Goal: Task Accomplishment & Management: Manage account settings

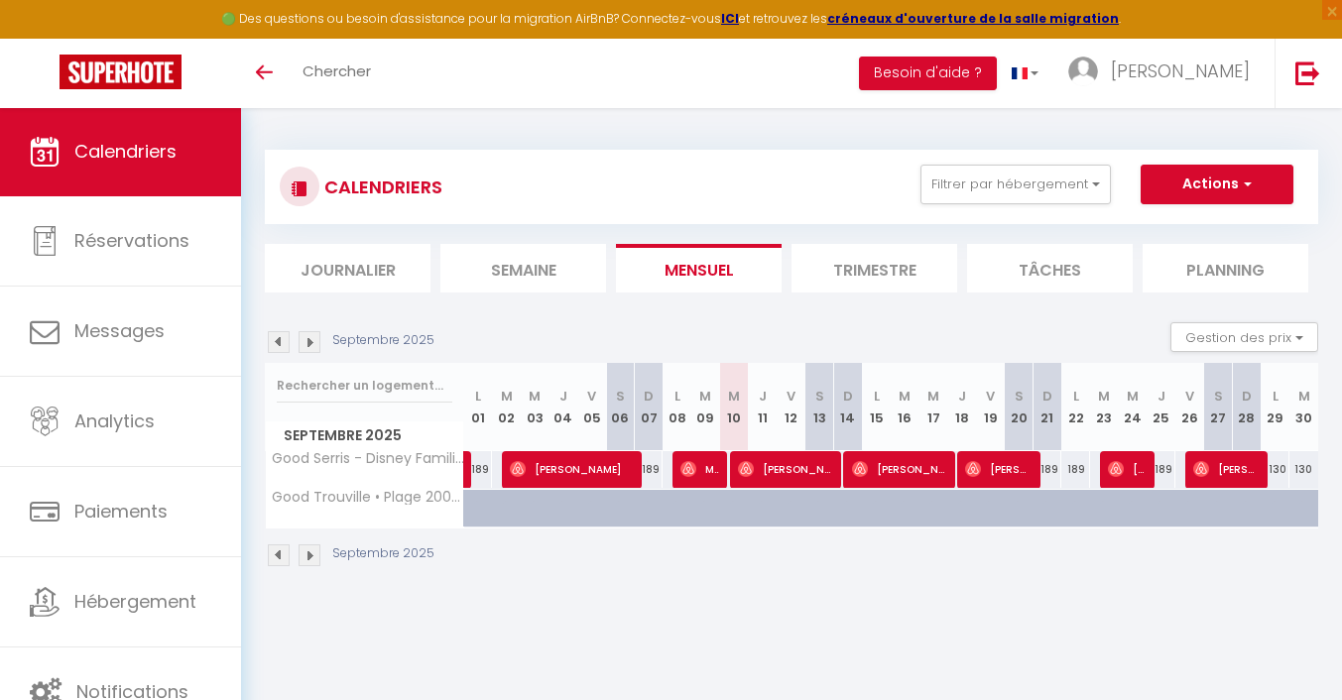
click at [785, 474] on span "[PERSON_NAME]" at bounding box center [786, 469] width 96 height 38
select select "OK"
select select "0"
select select "1"
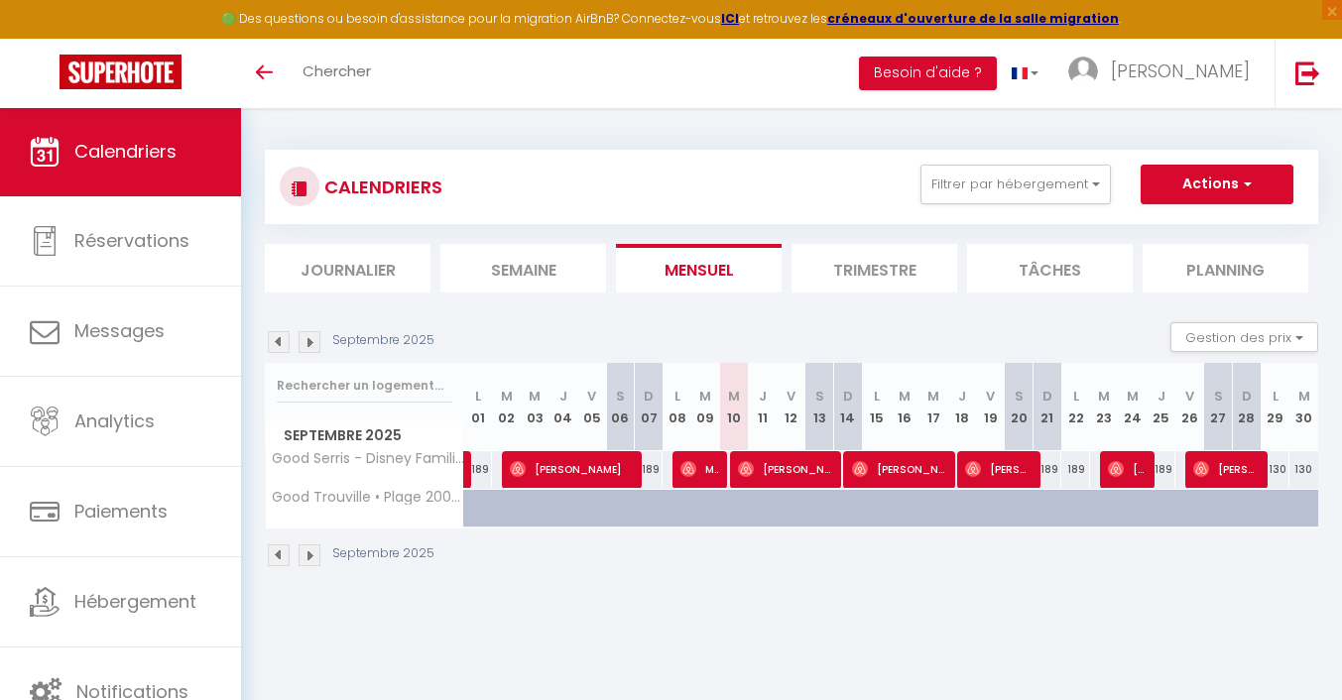
select select "1"
select select
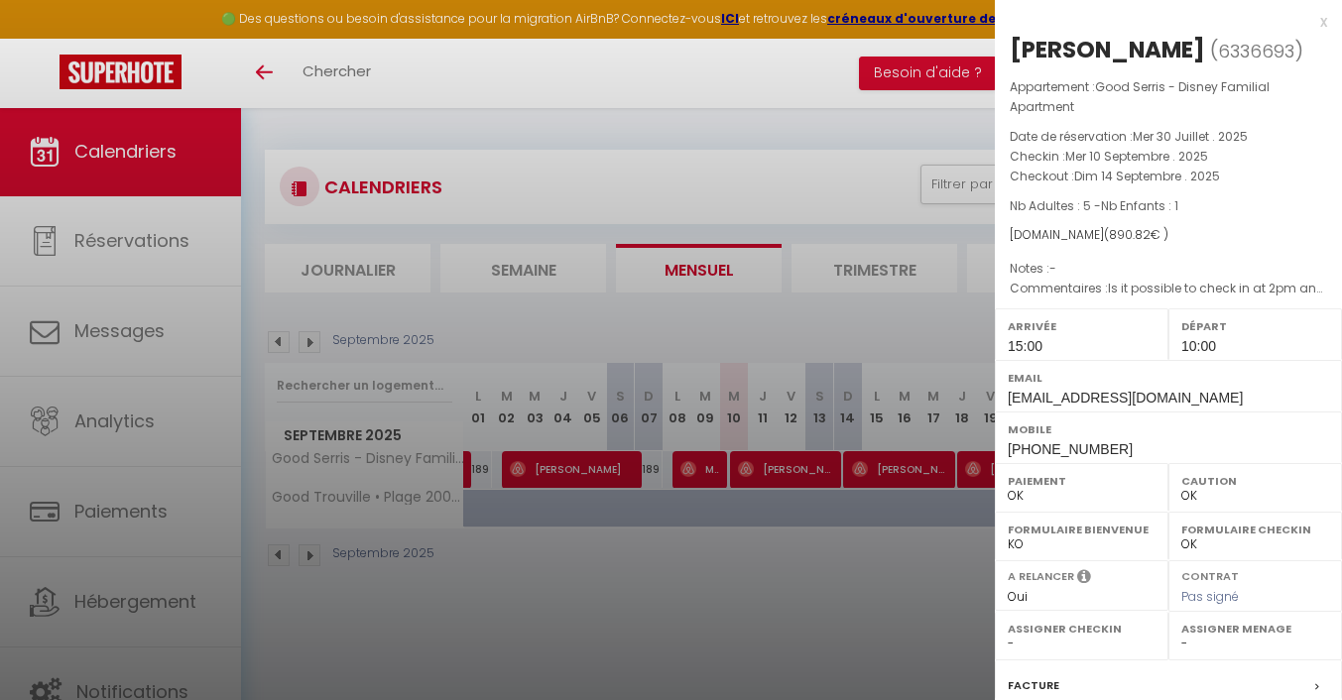
click at [786, 600] on div at bounding box center [671, 350] width 1342 height 700
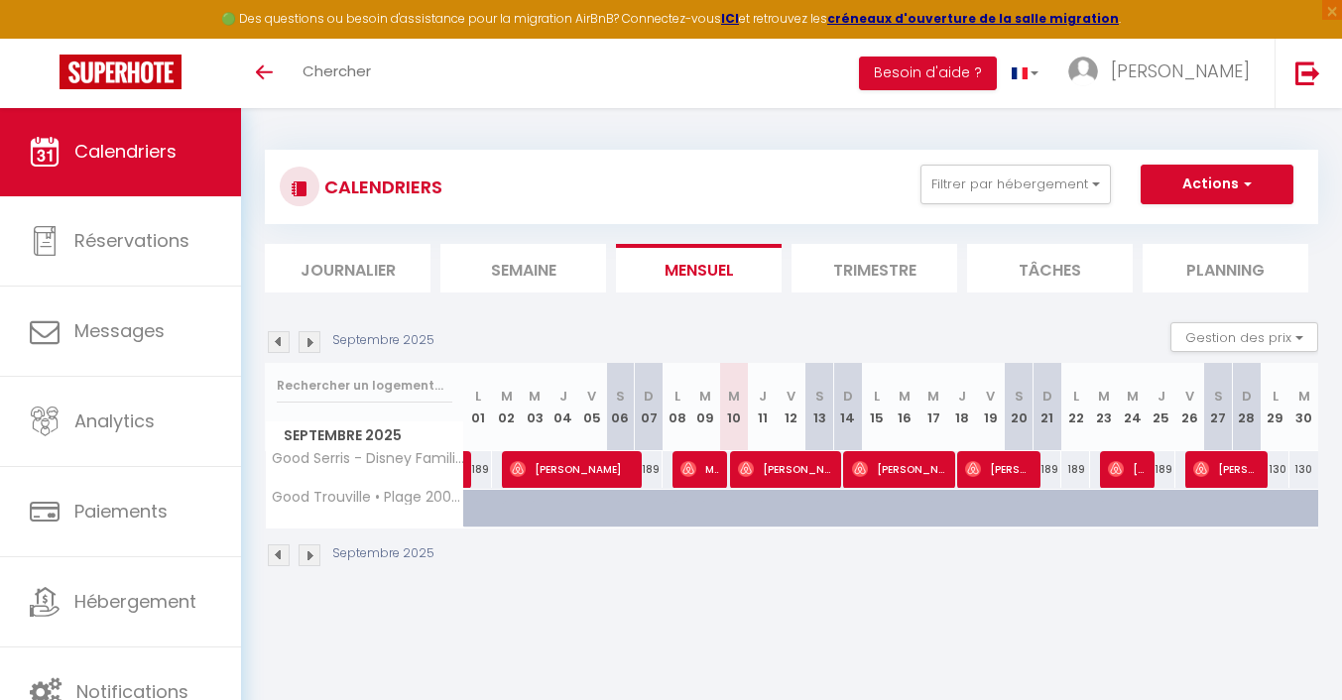
click at [772, 462] on span "[PERSON_NAME]" at bounding box center [786, 469] width 96 height 38
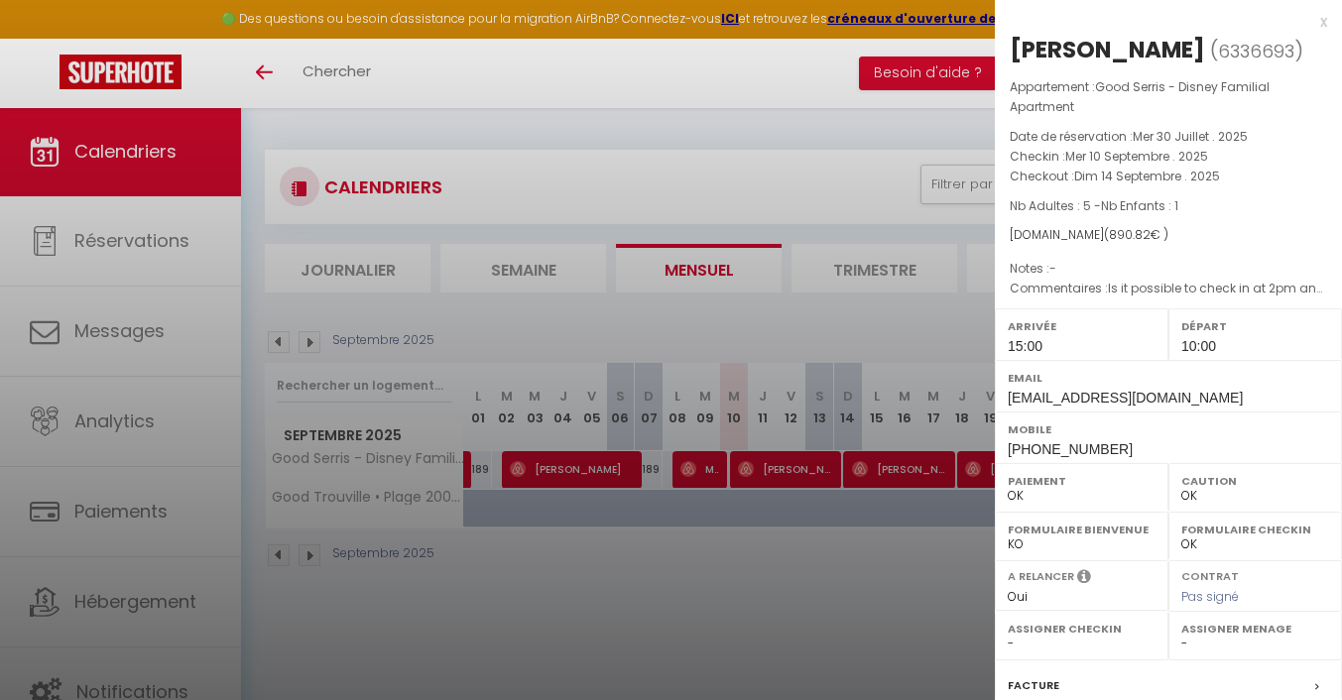
click at [768, 536] on div at bounding box center [671, 350] width 1342 height 700
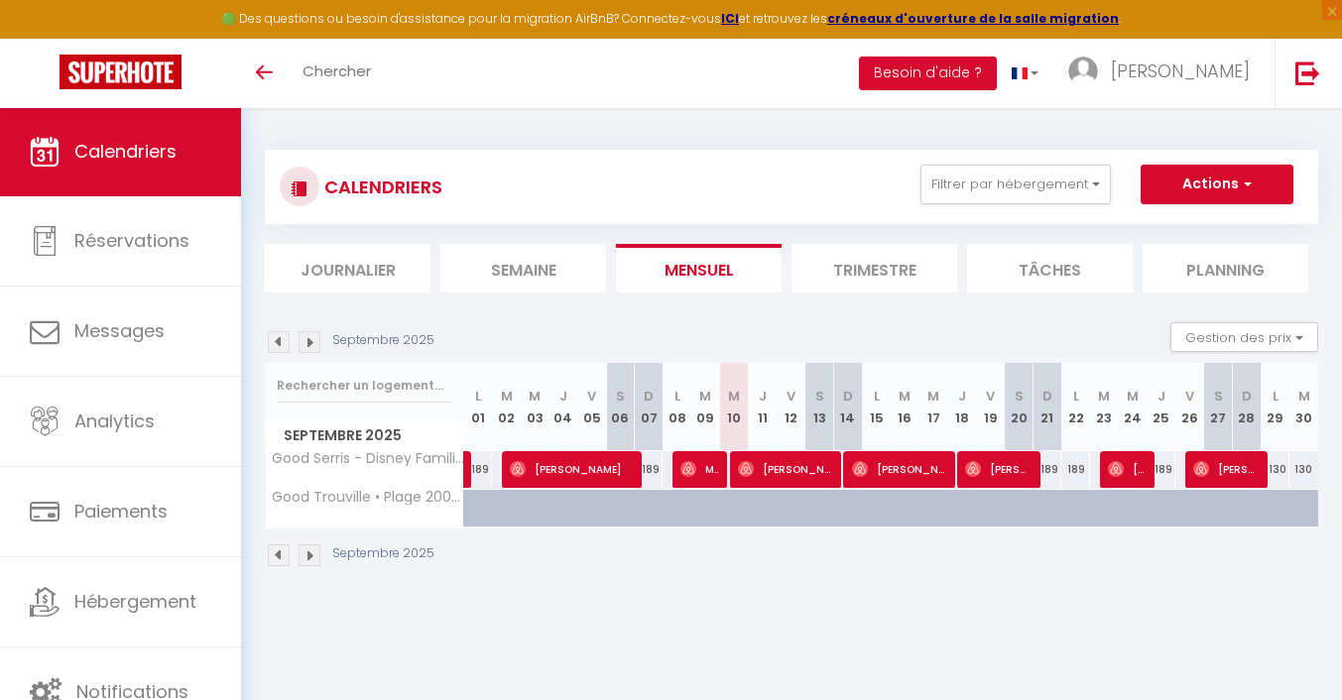
click at [606, 474] on span "[PERSON_NAME]" at bounding box center [572, 469] width 125 height 38
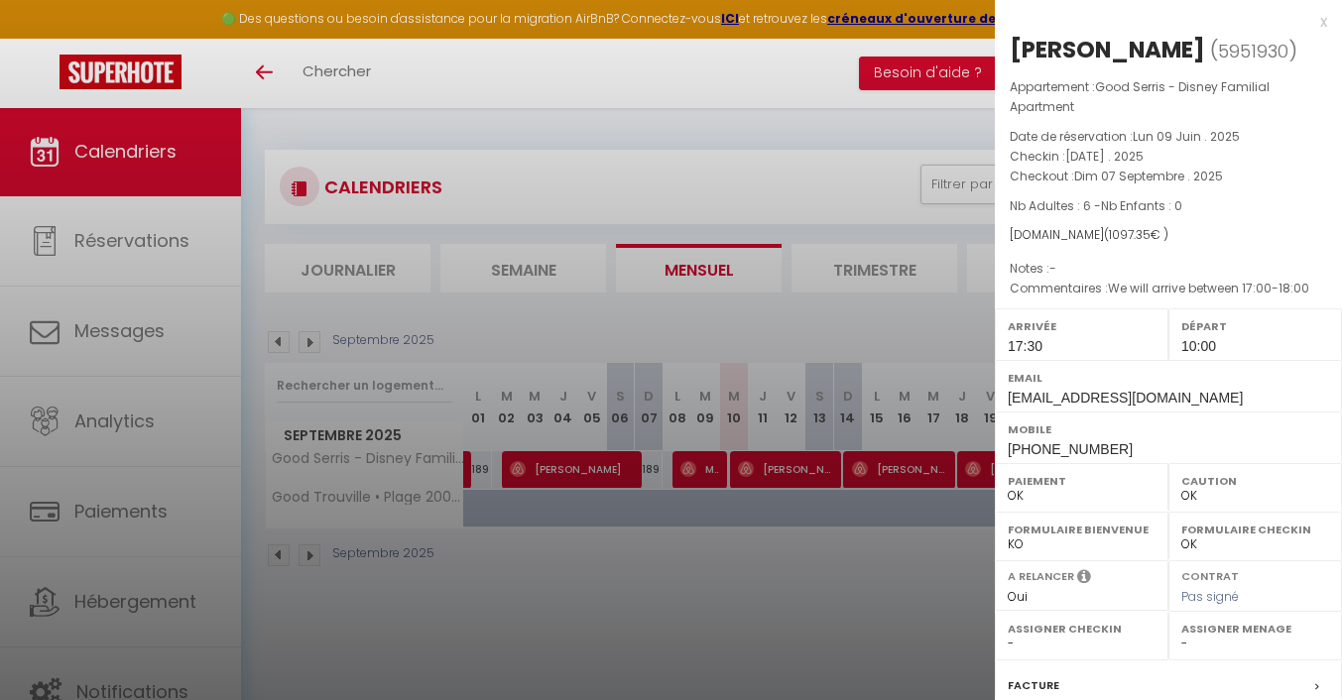
click at [678, 541] on div at bounding box center [671, 350] width 1342 height 700
